Goal: Submit feedback/report problem

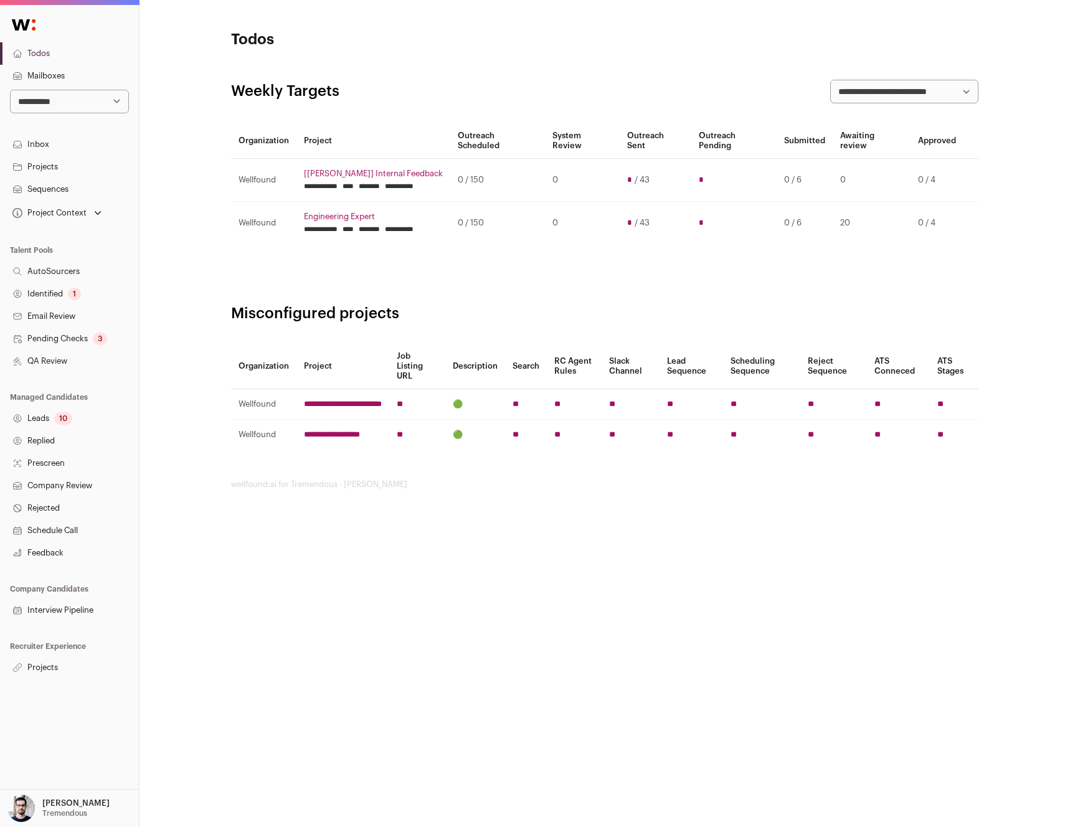
click at [71, 169] on link "Projects" at bounding box center [69, 167] width 139 height 22
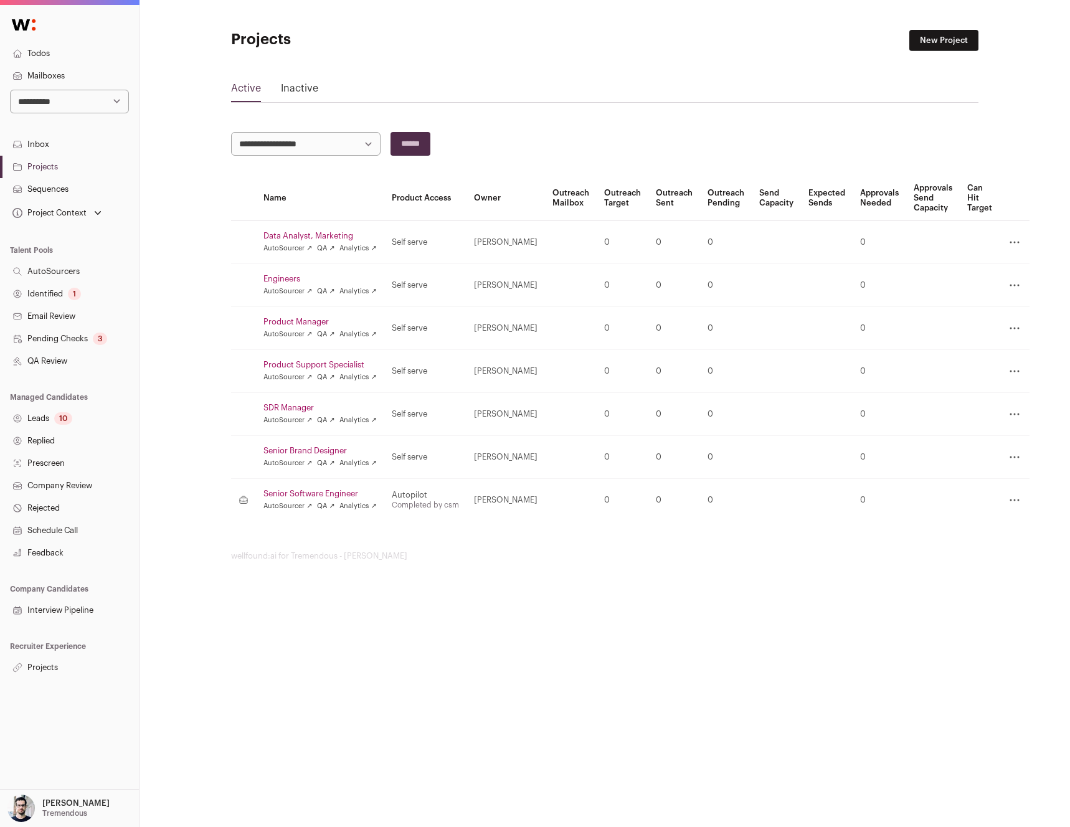
click at [41, 669] on link "Projects" at bounding box center [69, 667] width 139 height 22
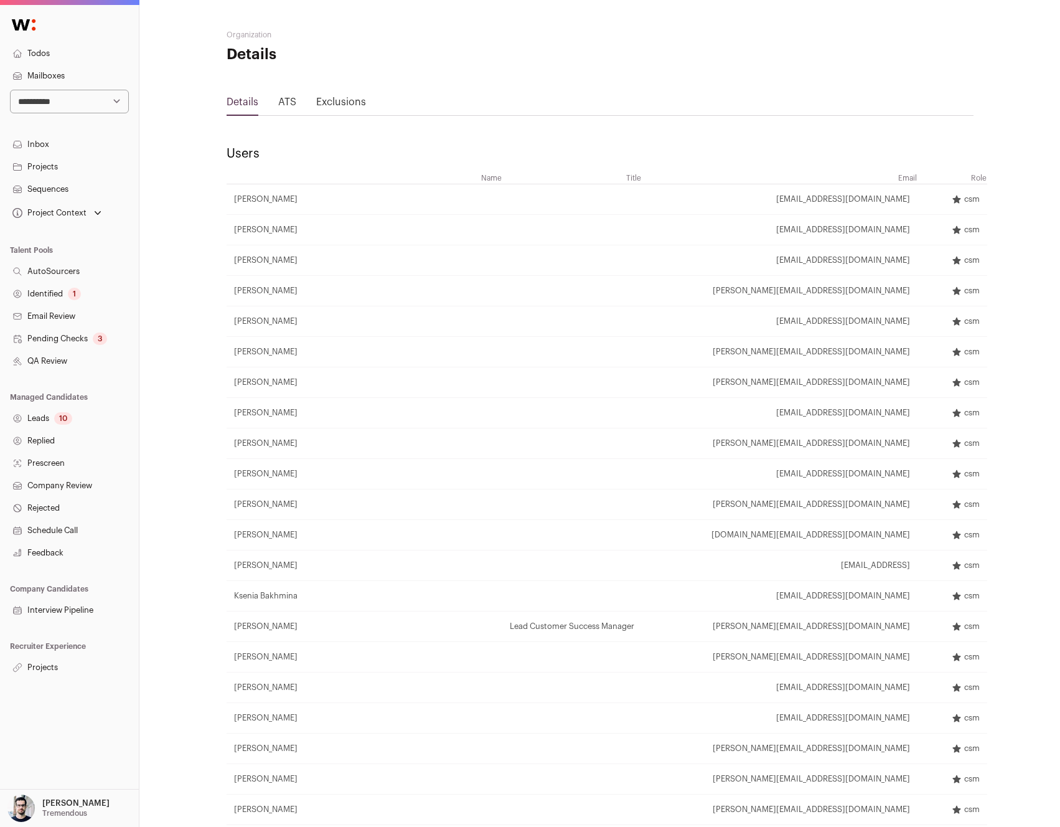
click at [37, 662] on link "Projects" at bounding box center [69, 667] width 139 height 22
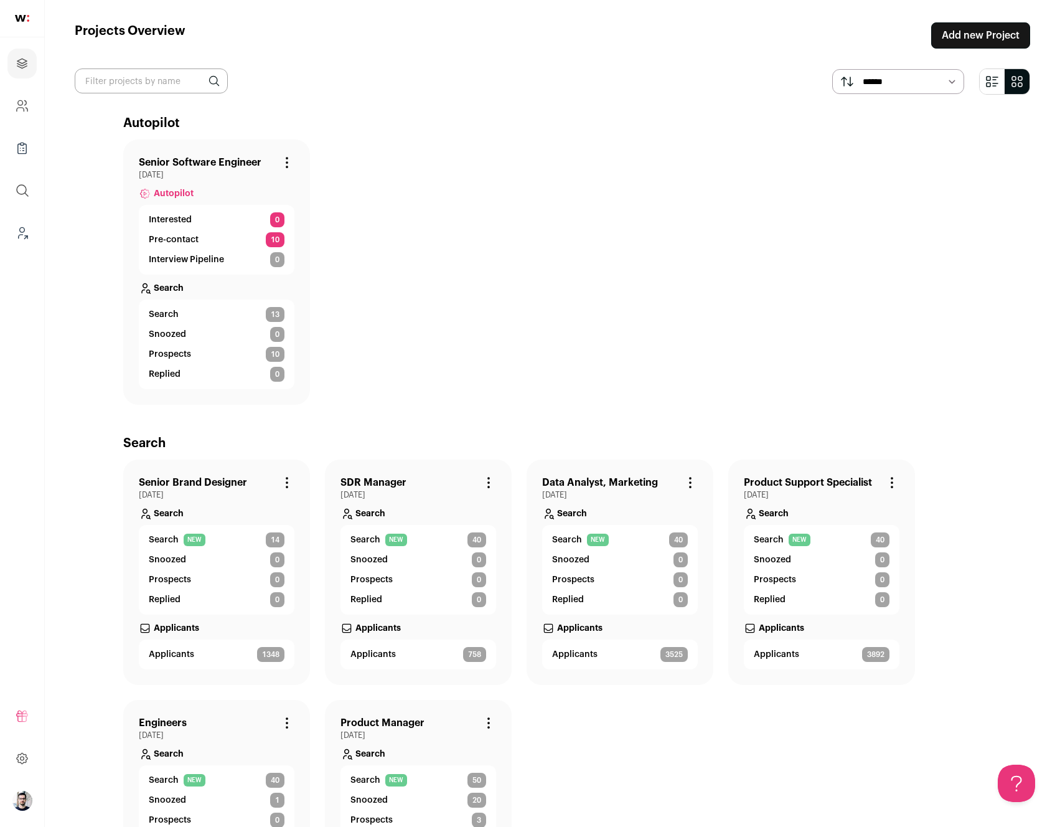
click at [166, 165] on link "Senior Software Engineer" at bounding box center [200, 162] width 123 height 15
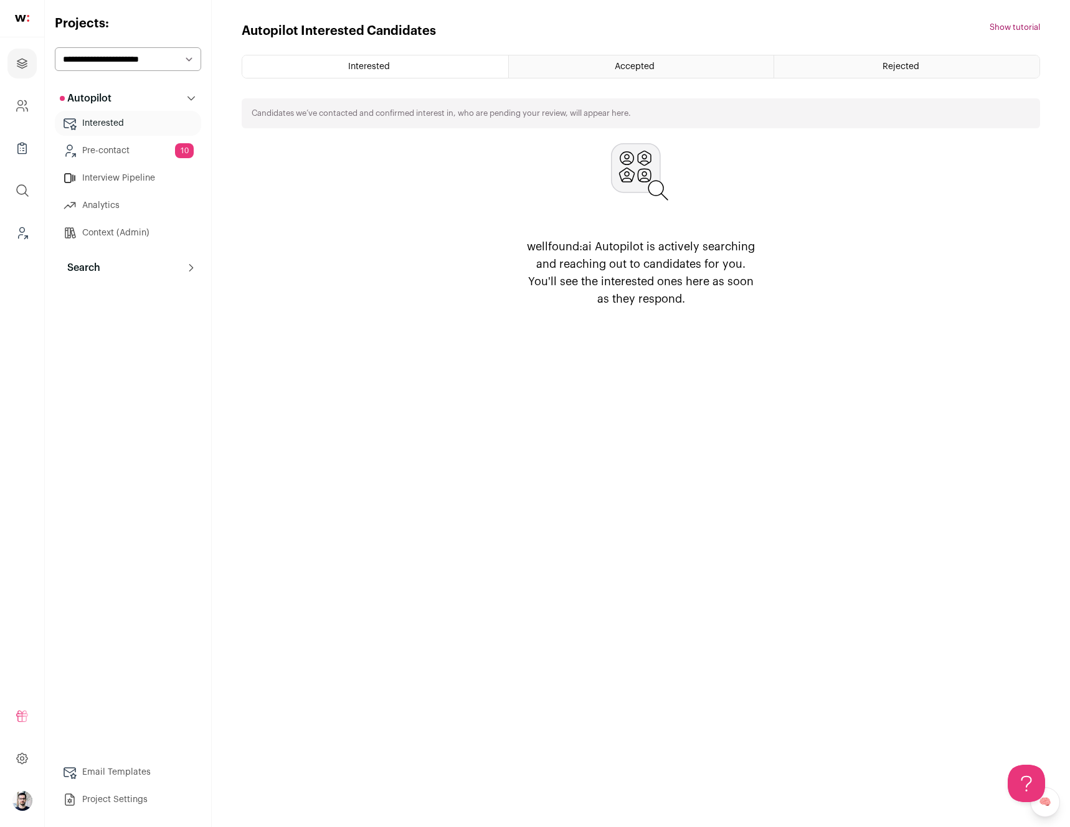
click at [133, 799] on link "Project Settings" at bounding box center [128, 799] width 146 height 25
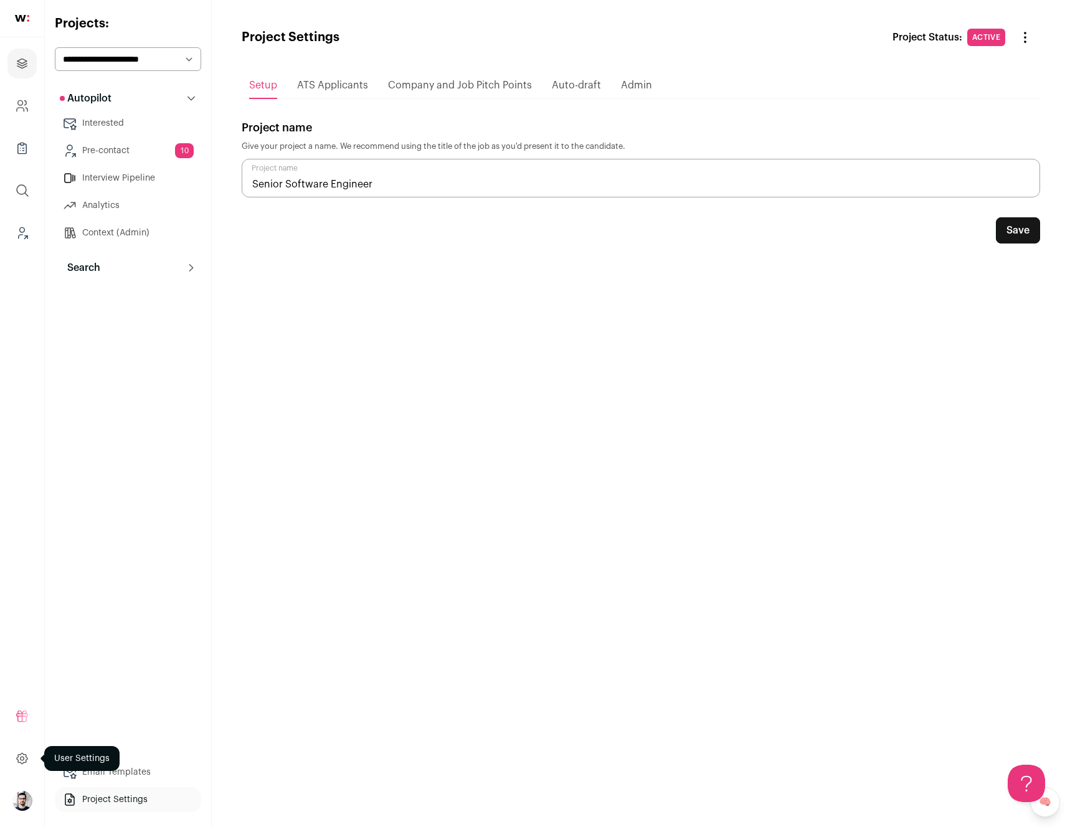
click at [14, 759] on html "Projects Company and ATS Settings Company Lists (Experimental) Global Search Le…" at bounding box center [535, 413] width 1070 height 827
click at [325, 87] on span "ATS Applicants" at bounding box center [332, 85] width 71 height 10
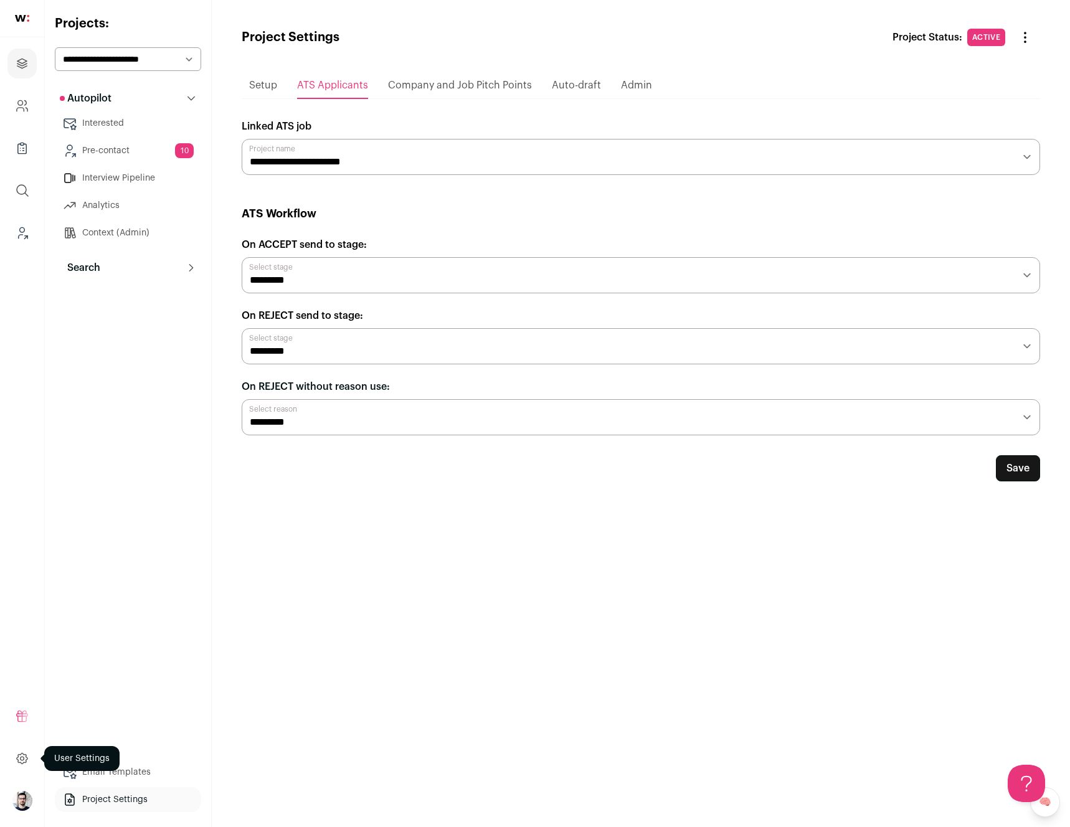
click at [24, 761] on icon at bounding box center [22, 758] width 14 height 15
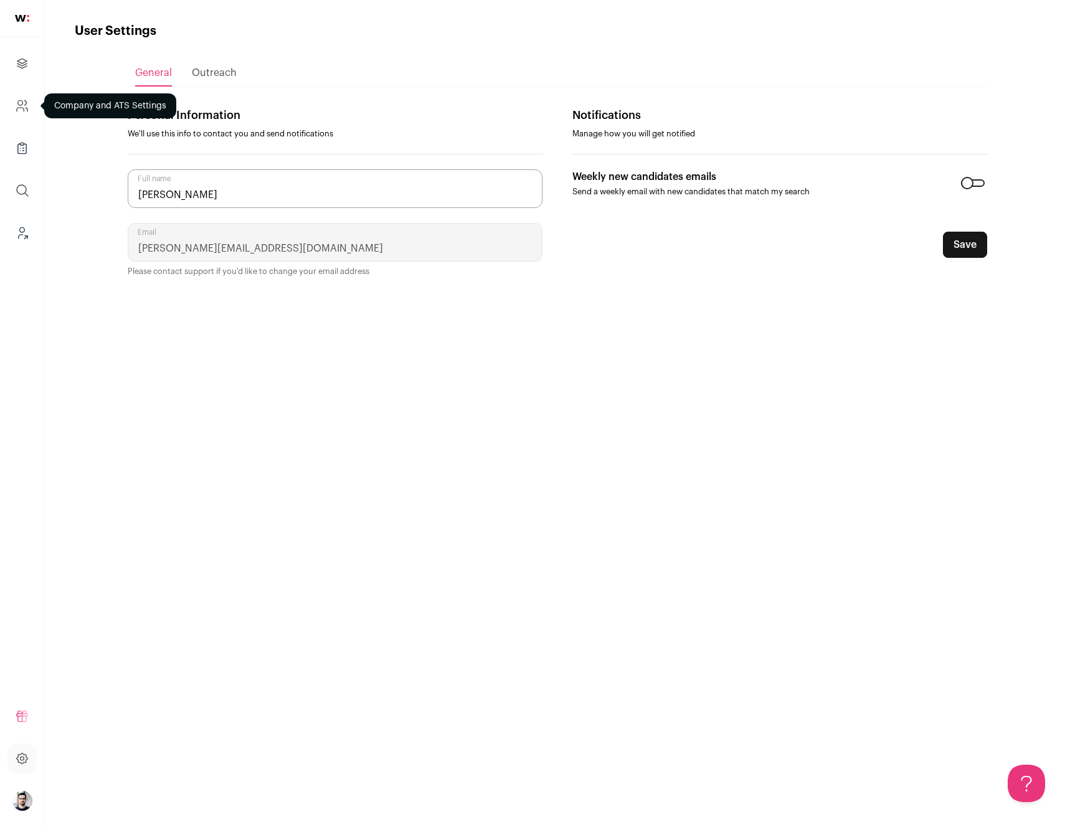
click at [26, 103] on icon "Company and ATS Settings" at bounding box center [25, 102] width 2 height 4
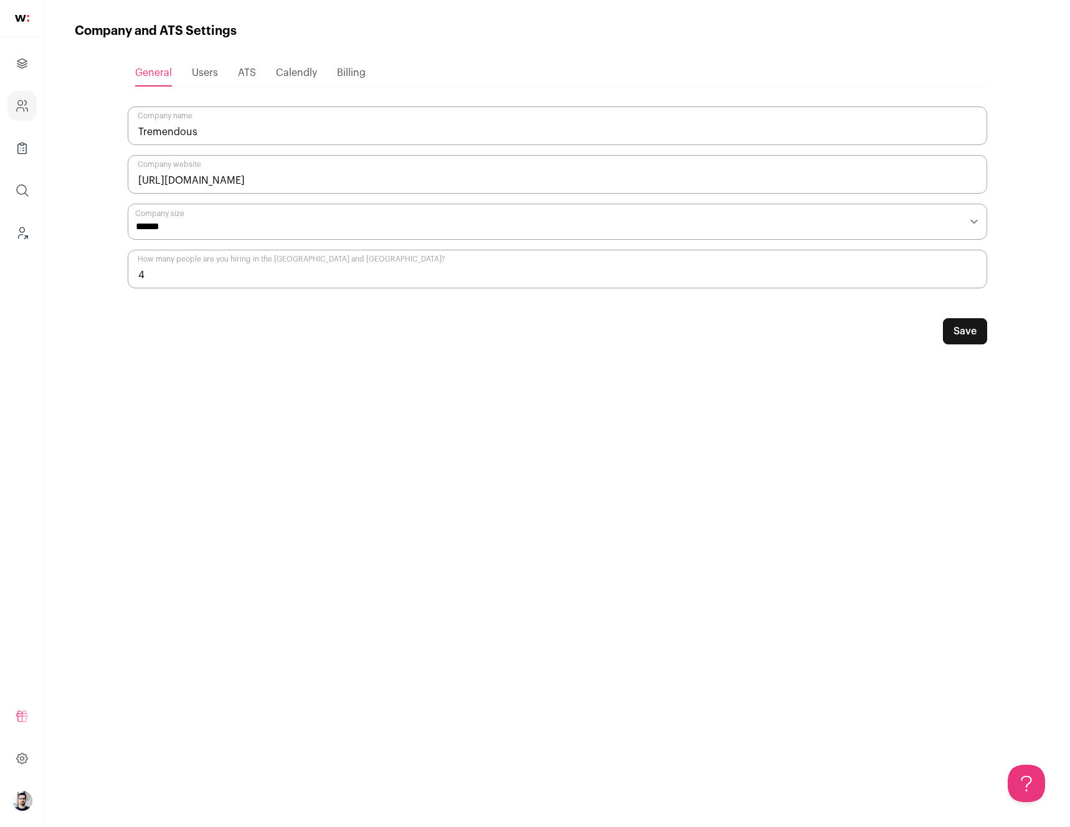
click at [205, 73] on span "Users" at bounding box center [205, 73] width 26 height 10
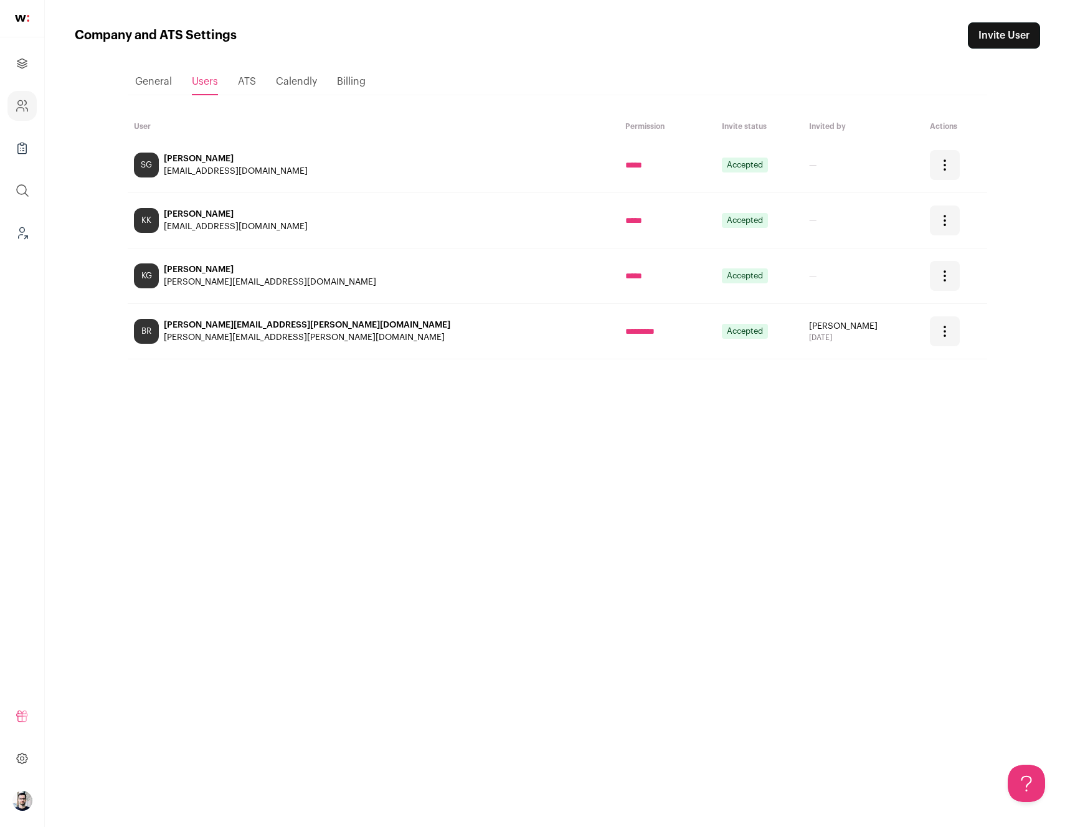
click at [246, 82] on span "ATS" at bounding box center [247, 82] width 18 height 10
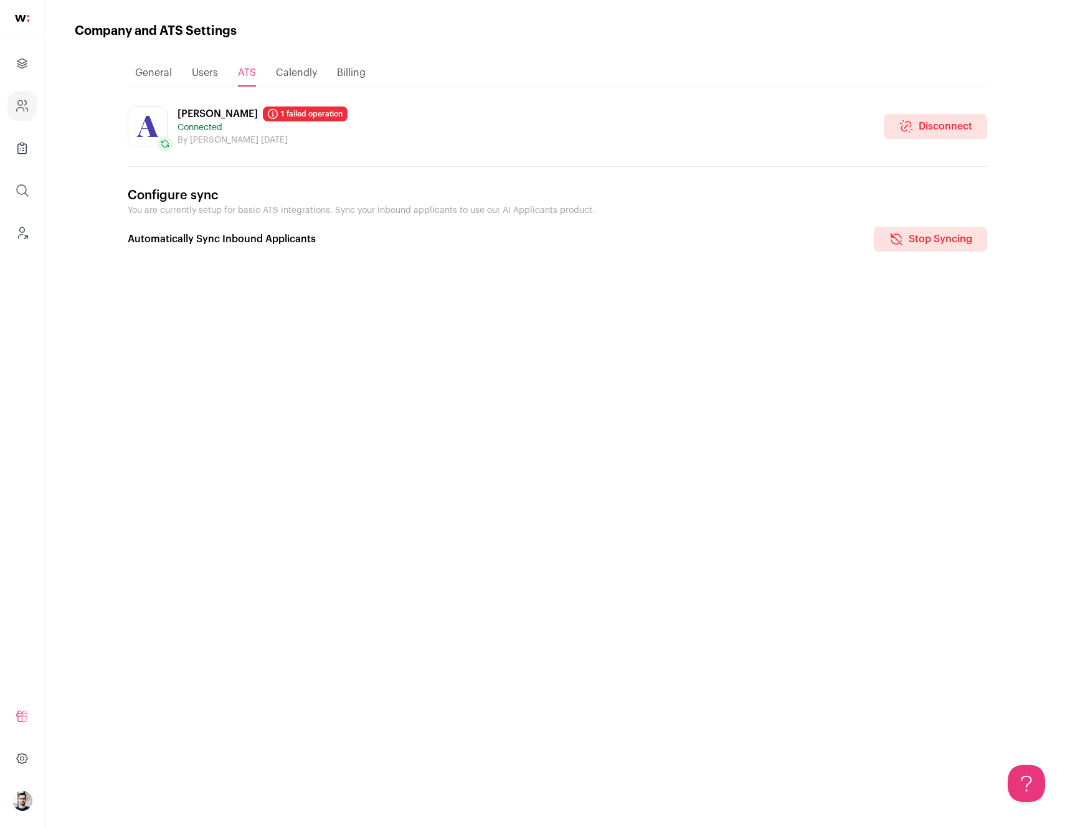
click at [266, 111] on link "1 failed operation" at bounding box center [305, 113] width 85 height 15
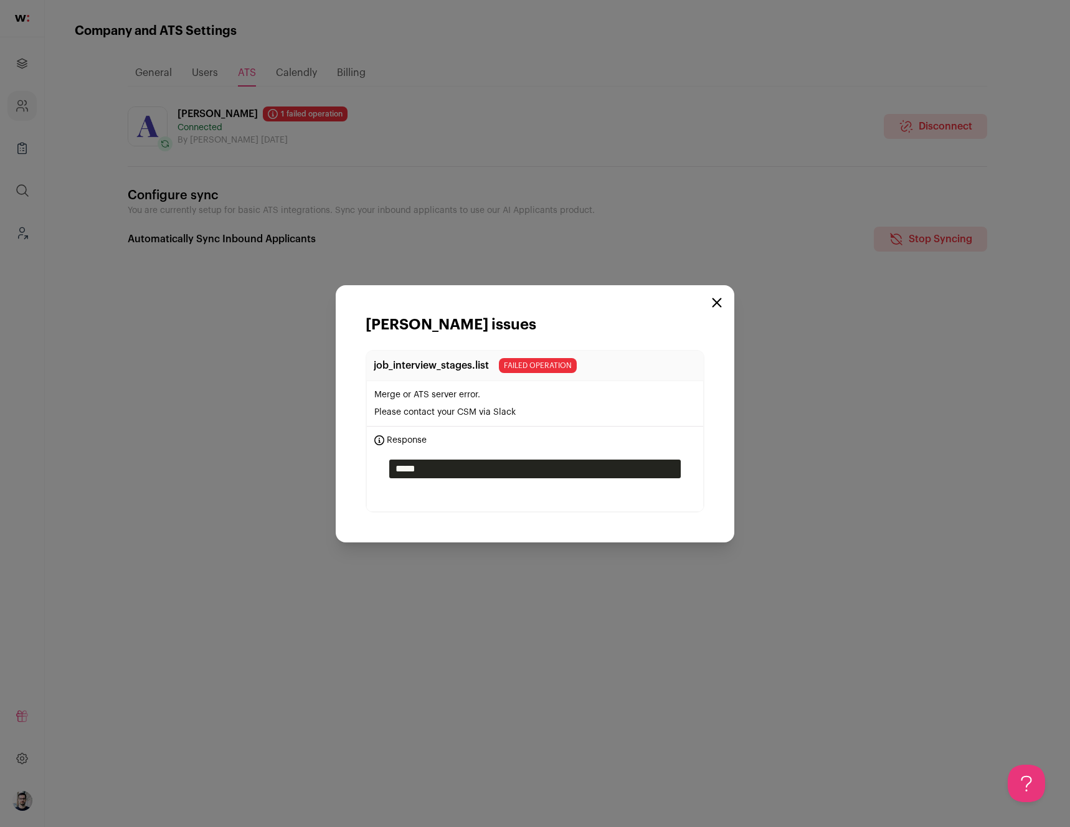
click at [382, 408] on p "Please contact your CSM via Slack" at bounding box center [534, 412] width 321 height 12
drag, startPoint x: 382, startPoint y: 408, endPoint x: 512, endPoint y: 407, distance: 130.8
click at [512, 407] on p "Please contact your CSM via Slack" at bounding box center [534, 412] width 321 height 12
drag, startPoint x: 512, startPoint y: 407, endPoint x: 390, endPoint y: 415, distance: 122.9
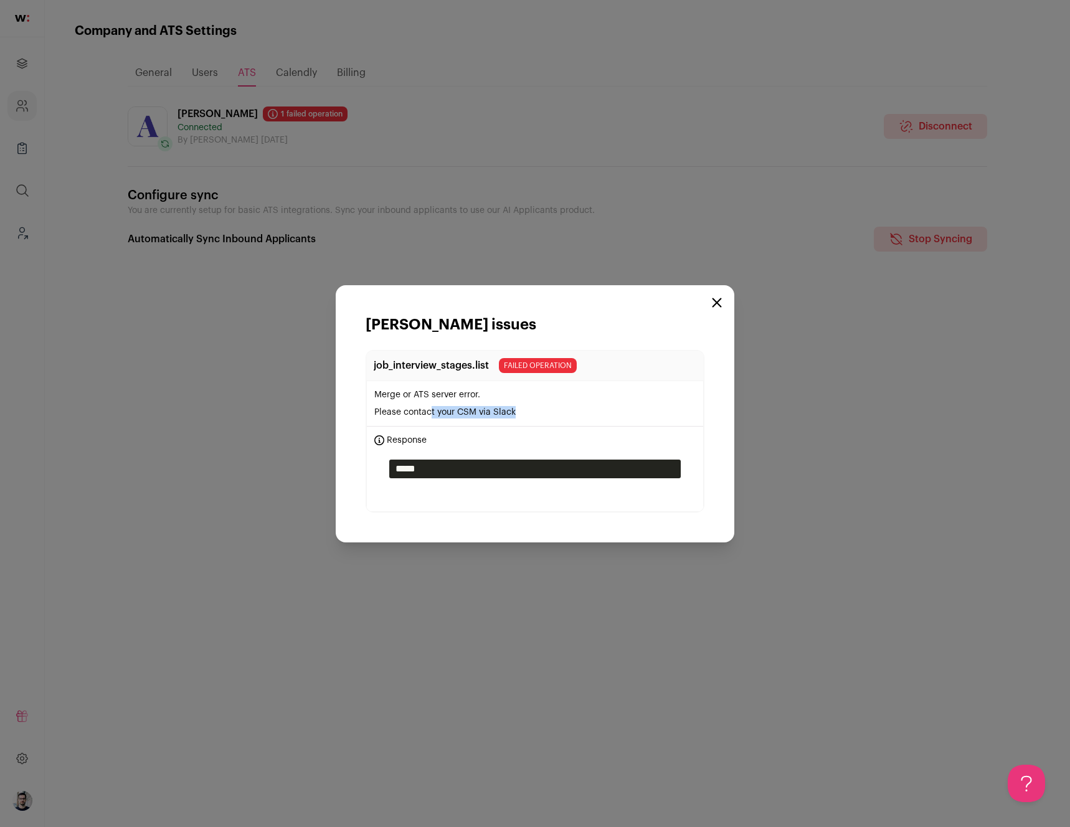
click at [390, 415] on p "Please contact your CSM via Slack" at bounding box center [534, 412] width 321 height 12
drag, startPoint x: 390, startPoint y: 415, endPoint x: 542, endPoint y: 413, distance: 152.5
click at [542, 413] on p "Please contact your CSM via Slack" at bounding box center [534, 412] width 321 height 12
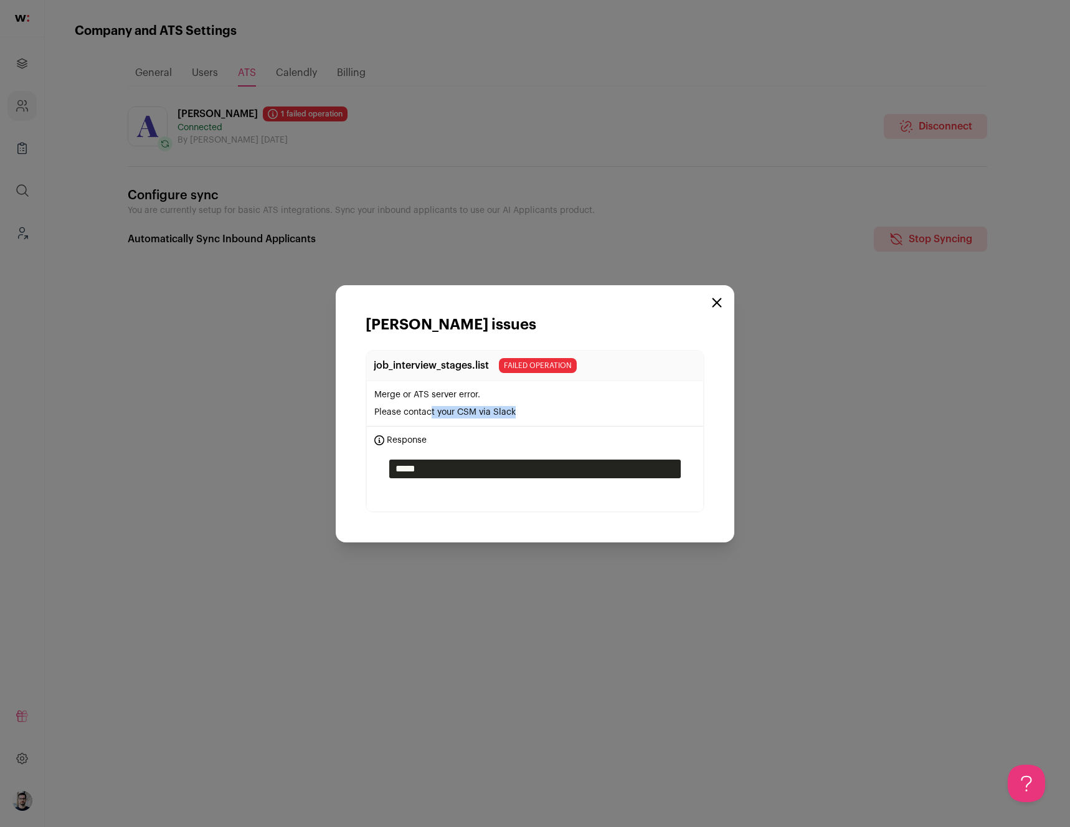
drag, startPoint x: 532, startPoint y: 413, endPoint x: 393, endPoint y: 410, distance: 138.9
click at [395, 410] on p "Please contact your CSM via Slack" at bounding box center [534, 412] width 321 height 12
click at [393, 410] on p "Please contact your CSM via Slack" at bounding box center [534, 412] width 321 height 12
drag, startPoint x: 393, startPoint y: 410, endPoint x: 478, endPoint y: 408, distance: 84.7
click at [476, 408] on p "Please contact your CSM via Slack" at bounding box center [534, 412] width 321 height 12
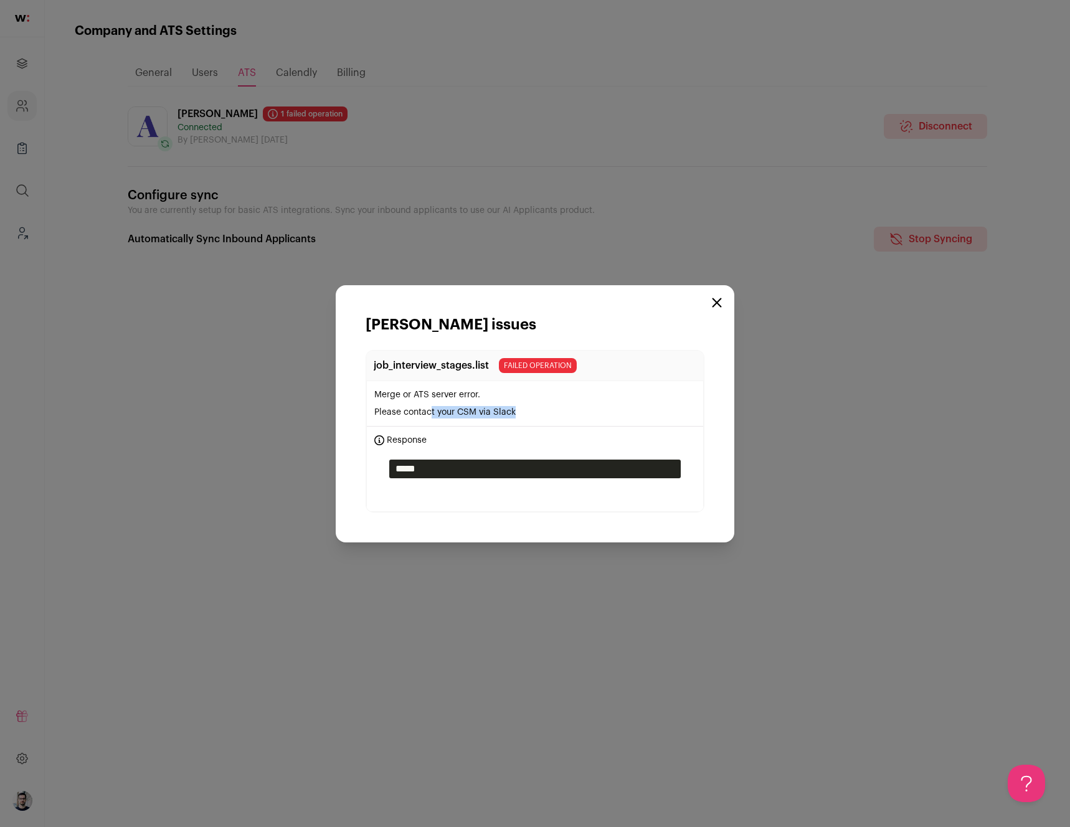
click at [479, 408] on p "Please contact your CSM via Slack" at bounding box center [534, 412] width 321 height 12
click at [504, 410] on p "Please contact your CSM via Slack" at bounding box center [534, 412] width 321 height 12
drag, startPoint x: 504, startPoint y: 410, endPoint x: 393, endPoint y: 411, distance: 111.4
click at [393, 411] on p "Please contact your CSM via Slack" at bounding box center [534, 412] width 321 height 12
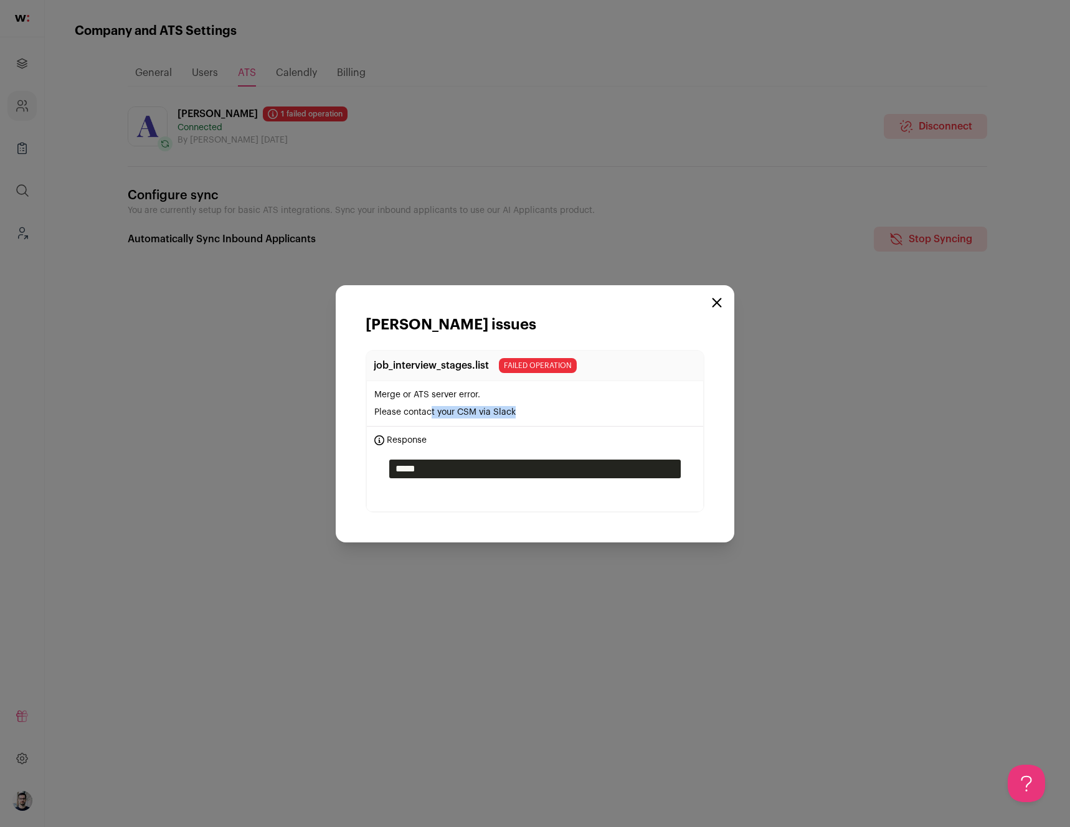
drag, startPoint x: 393, startPoint y: 411, endPoint x: 542, endPoint y: 415, distance: 148.9
click at [542, 415] on p "Please contact your CSM via Slack" at bounding box center [534, 412] width 321 height 12
drag, startPoint x: 542, startPoint y: 415, endPoint x: 524, endPoint y: 416, distance: 18.1
click at [542, 415] on p "Please contact your CSM via Slack" at bounding box center [534, 412] width 321 height 12
drag, startPoint x: 524, startPoint y: 416, endPoint x: 391, endPoint y: 414, distance: 132.6
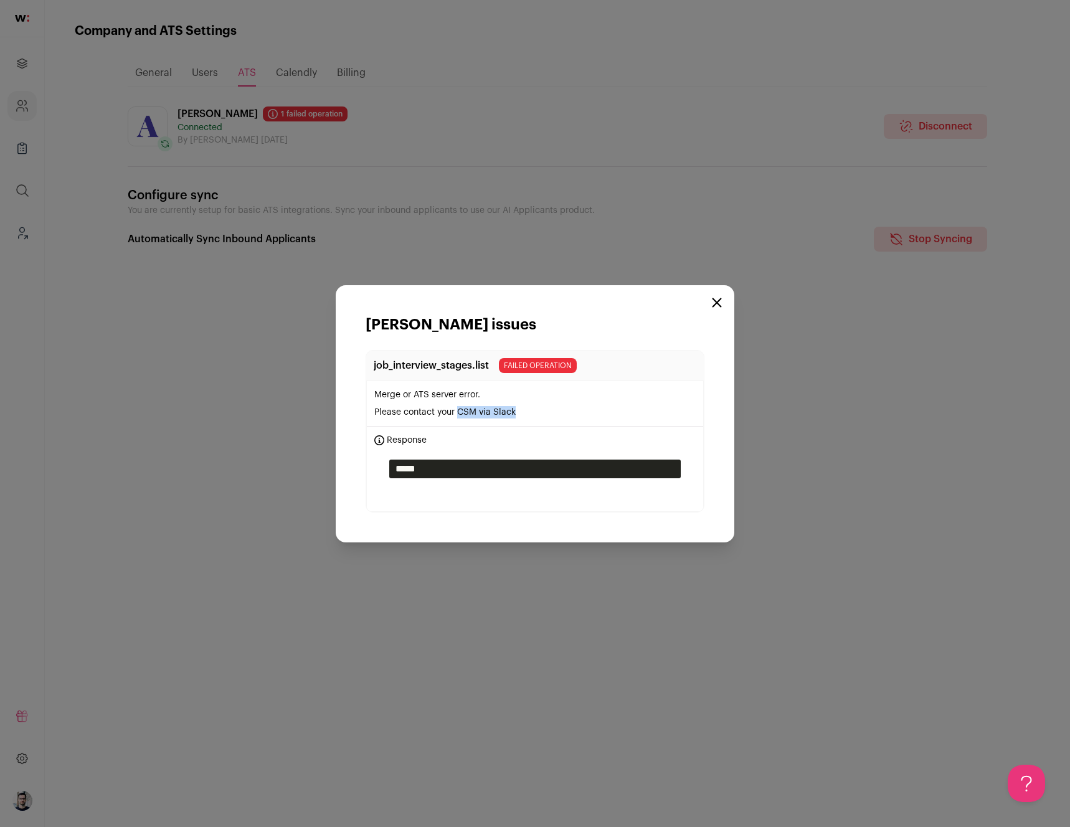
click at [392, 414] on p "Please contact your CSM via Slack" at bounding box center [534, 412] width 321 height 12
click at [391, 414] on p "Please contact your CSM via Slack" at bounding box center [534, 412] width 321 height 12
drag, startPoint x: 391, startPoint y: 414, endPoint x: 494, endPoint y: 410, distance: 103.4
click at [489, 410] on p "Please contact your CSM via Slack" at bounding box center [534, 412] width 321 height 12
click at [494, 410] on p "Please contact your CSM via Slack" at bounding box center [534, 412] width 321 height 12
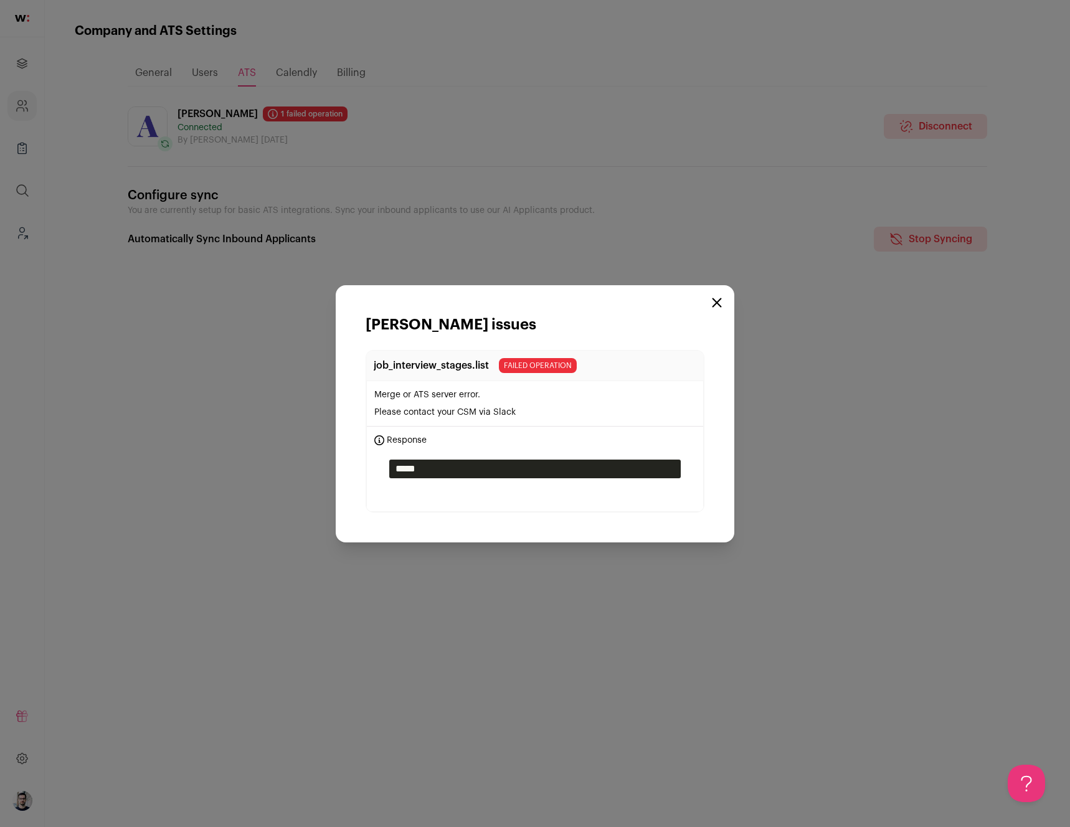
drag, startPoint x: 494, startPoint y: 410, endPoint x: 400, endPoint y: 408, distance: 94.7
click at [421, 410] on p "Please contact your CSM via Slack" at bounding box center [534, 412] width 321 height 12
click at [400, 408] on p "Please contact your CSM via Slack" at bounding box center [534, 412] width 321 height 12
click at [388, 408] on p "Please contact your CSM via Slack" at bounding box center [534, 412] width 321 height 12
drag, startPoint x: 388, startPoint y: 408, endPoint x: 531, endPoint y: 414, distance: 142.7
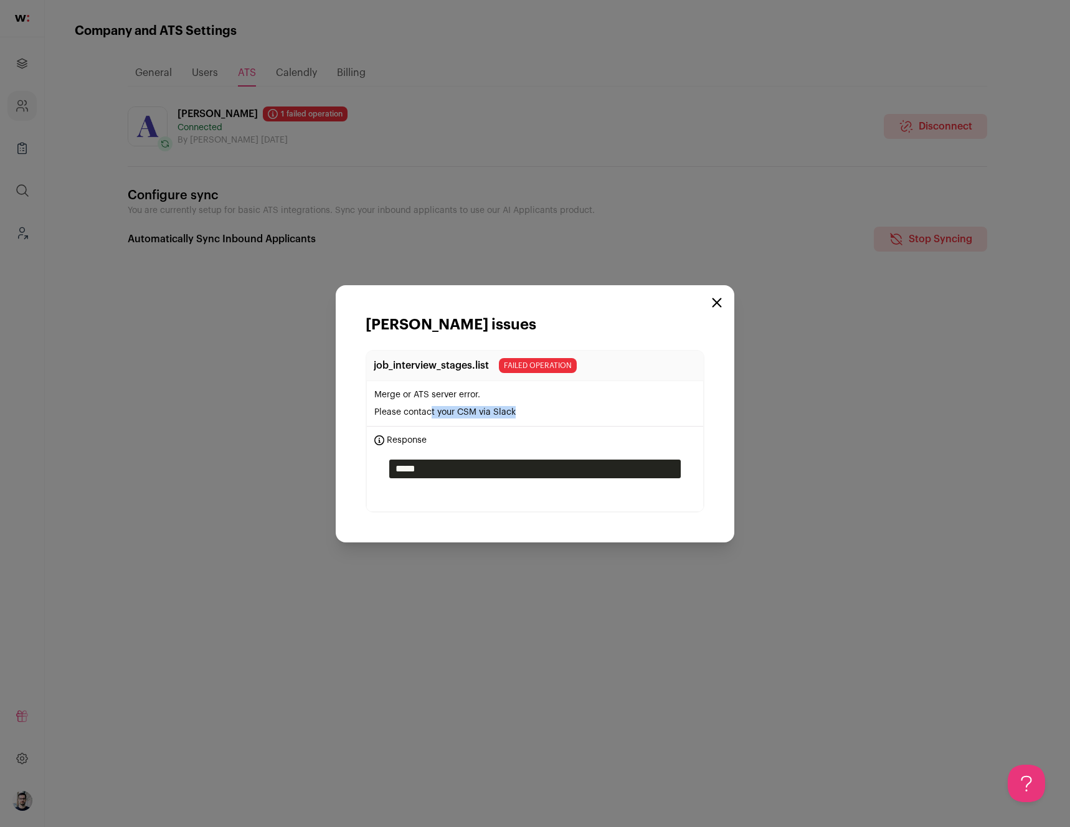
click at [524, 414] on p "Please contact your CSM via Slack" at bounding box center [534, 412] width 321 height 12
click at [531, 414] on p "Please contact your CSM via Slack" at bounding box center [534, 412] width 321 height 12
drag, startPoint x: 522, startPoint y: 413, endPoint x: 389, endPoint y: 414, distance: 133.2
click at [399, 414] on p "Please contact your CSM via Slack" at bounding box center [534, 412] width 321 height 12
click at [388, 413] on p "Please contact your CSM via Slack" at bounding box center [534, 412] width 321 height 12
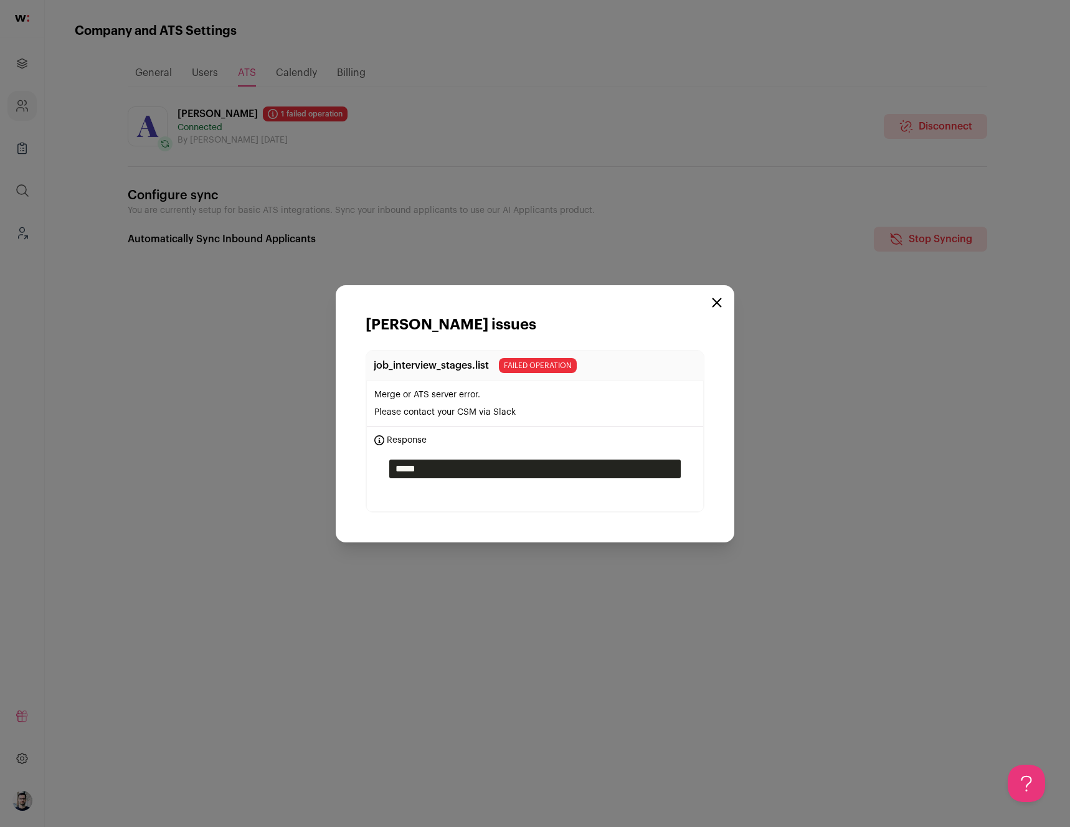
drag, startPoint x: 388, startPoint y: 413, endPoint x: 508, endPoint y: 412, distance: 120.2
click at [505, 412] on p "Please contact your CSM via Slack" at bounding box center [534, 412] width 321 height 12
click at [508, 412] on p "Please contact your CSM via Slack" at bounding box center [534, 412] width 321 height 12
drag, startPoint x: 508, startPoint y: 412, endPoint x: 370, endPoint y: 410, distance: 138.2
click at [370, 410] on li "Merge or ATS server error. Please contact your CSM via Slack" at bounding box center [535, 403] width 336 height 45
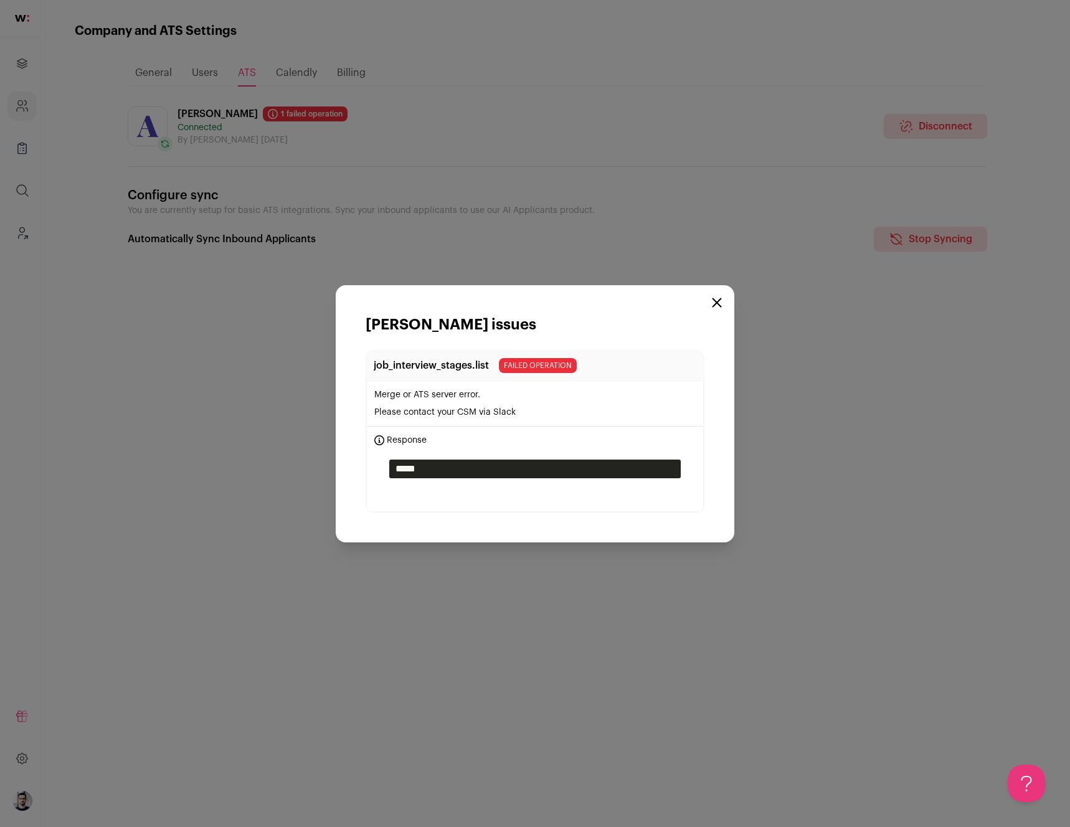
click at [385, 412] on p "Please contact your CSM via Slack" at bounding box center [534, 412] width 321 height 12
drag, startPoint x: 385, startPoint y: 412, endPoint x: 537, endPoint y: 413, distance: 152.5
click at [536, 413] on p "Please contact your CSM via Slack" at bounding box center [534, 412] width 321 height 12
click at [537, 413] on p "Please contact your CSM via Slack" at bounding box center [534, 412] width 321 height 12
click at [522, 366] on span "failed operation" at bounding box center [538, 365] width 78 height 15
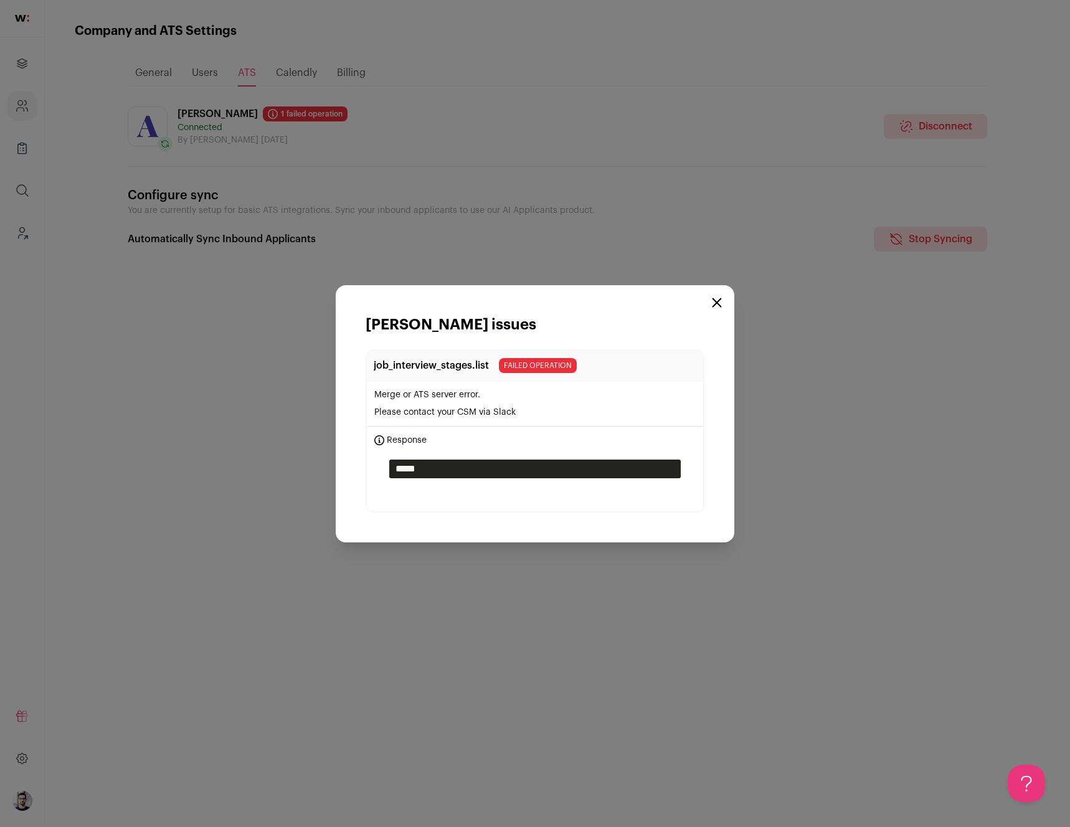
click at [515, 364] on span "failed operation" at bounding box center [538, 365] width 78 height 15
drag, startPoint x: 515, startPoint y: 364, endPoint x: 539, endPoint y: 364, distance: 24.3
click at [539, 364] on span "failed operation" at bounding box center [538, 365] width 78 height 15
drag, startPoint x: 539, startPoint y: 364, endPoint x: 518, endPoint y: 365, distance: 21.2
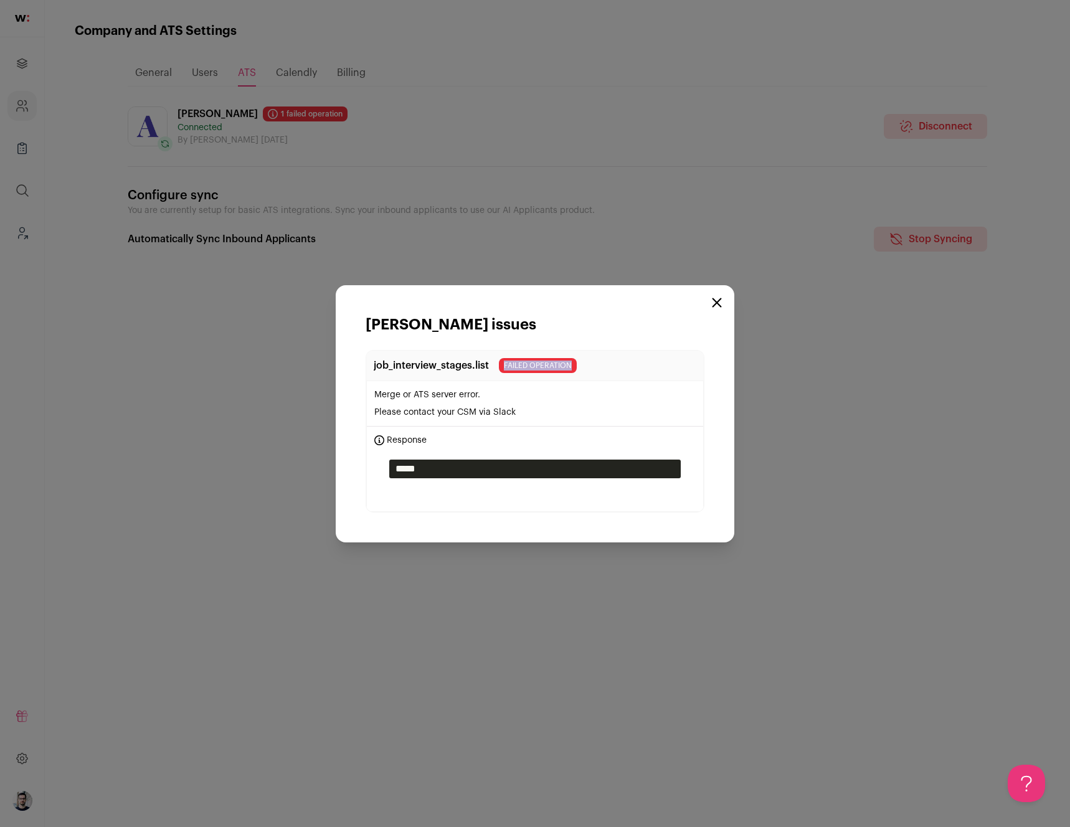
click at [519, 365] on span "failed operation" at bounding box center [538, 365] width 78 height 15
click at [518, 365] on span "failed operation" at bounding box center [538, 365] width 78 height 15
drag, startPoint x: 518, startPoint y: 365, endPoint x: 544, endPoint y: 364, distance: 26.2
click at [544, 364] on span "failed operation" at bounding box center [538, 365] width 78 height 15
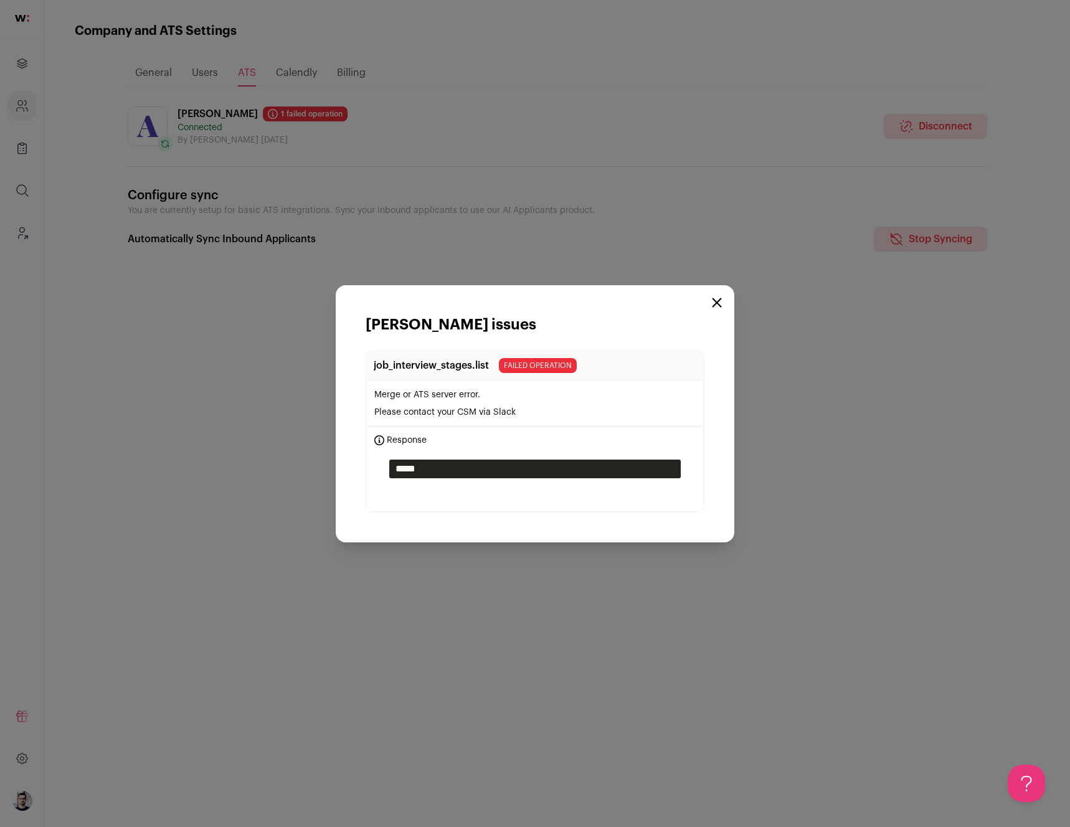
click at [448, 369] on p "job_interview_stages.list" at bounding box center [431, 365] width 115 height 15
drag, startPoint x: 448, startPoint y: 367, endPoint x: 482, endPoint y: 363, distance: 33.8
click at [482, 363] on p "job_interview_stages.list" at bounding box center [431, 365] width 115 height 15
drag, startPoint x: 482, startPoint y: 363, endPoint x: 433, endPoint y: 362, distance: 48.6
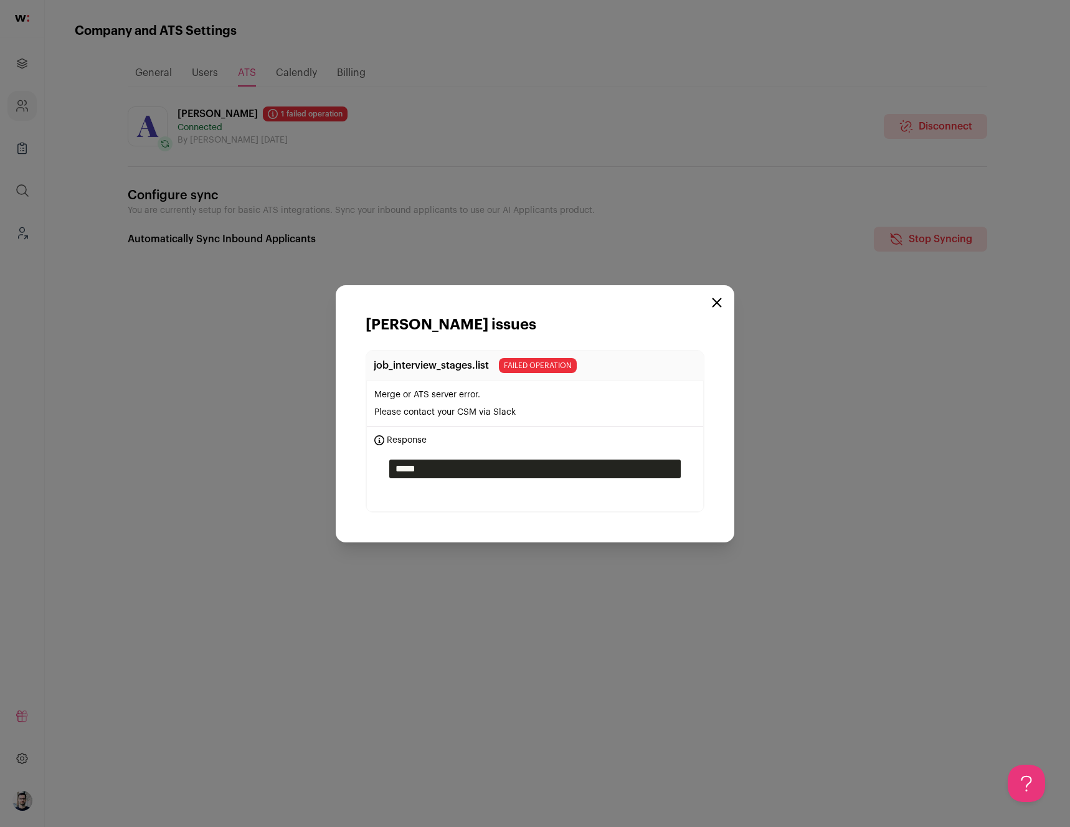
click at [433, 362] on p "job_interview_stages.list" at bounding box center [431, 365] width 115 height 15
